Goal: Information Seeking & Learning: Learn about a topic

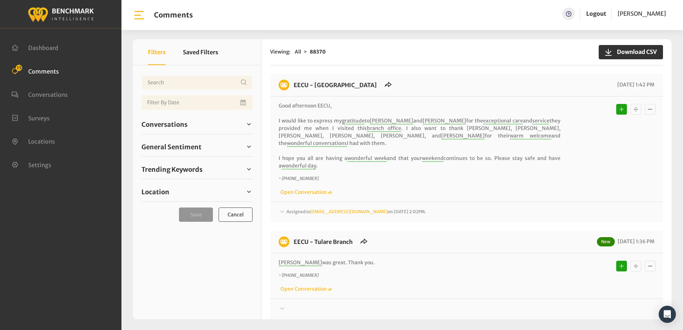
click at [453, 90] on div "EECU - Clovis Old Town 09/11/2025 1:42 PM" at bounding box center [466, 88] width 393 height 17
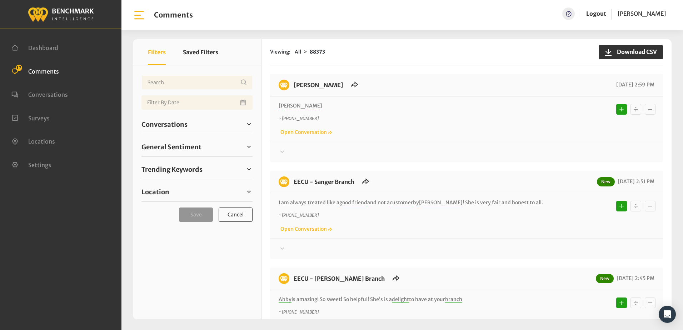
click at [393, 110] on div "Linda ~ +15598279496 Open Conversation" at bounding box center [467, 119] width 376 height 34
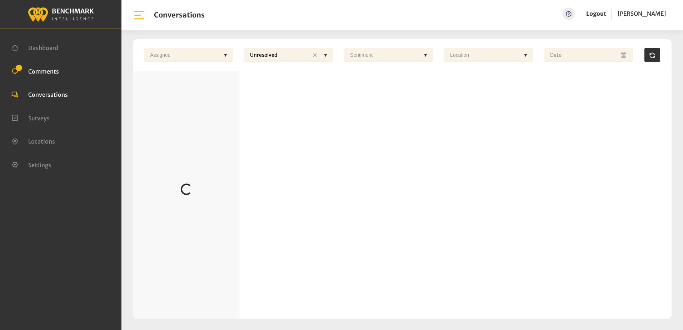
click at [50, 69] on span "Comments" at bounding box center [43, 71] width 31 height 7
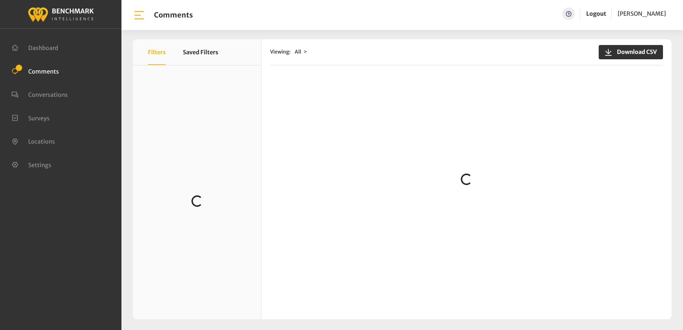
scroll to position [71, 0]
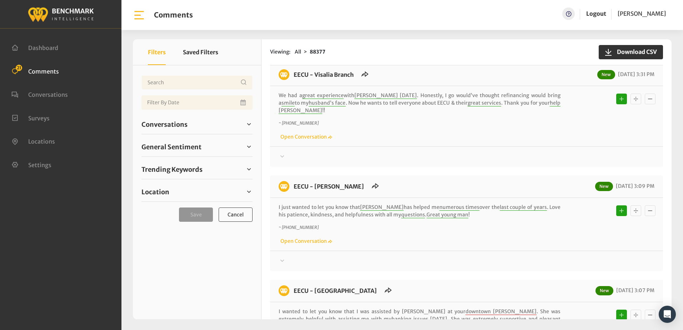
scroll to position [250, 0]
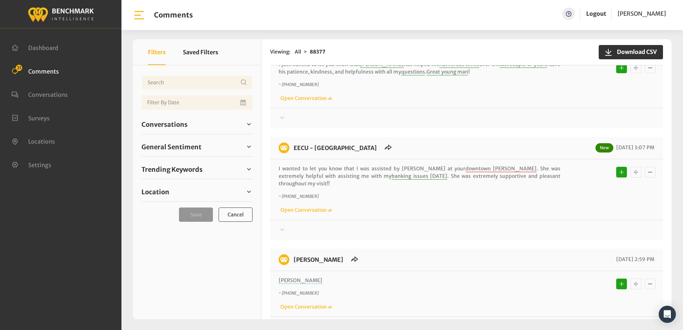
click at [342, 108] on div "Thanks! We appreciate your feedback about EECU. If at any time you wish to end …" at bounding box center [466, 115] width 393 height 15
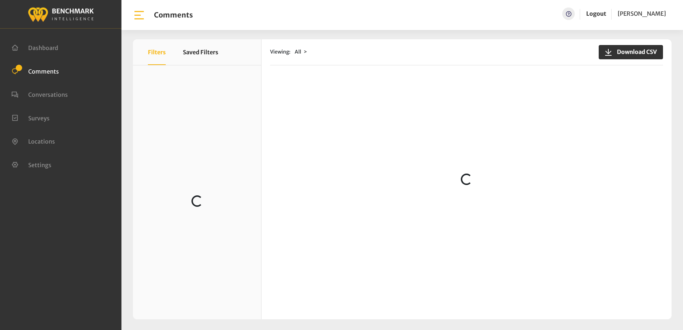
scroll to position [36, 0]
